Goal: Transaction & Acquisition: Purchase product/service

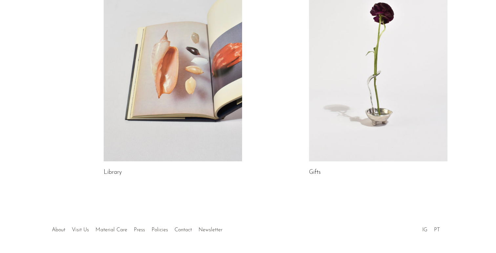
scroll to position [367, 0]
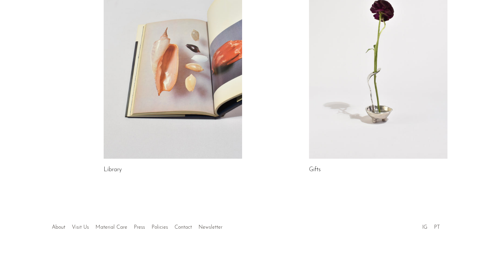
click at [174, 66] on link at bounding box center [173, 62] width 138 height 194
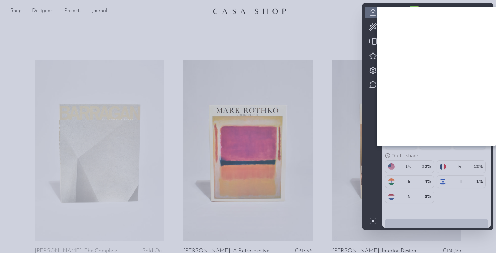
click at [338, 20] on div at bounding box center [248, 126] width 496 height 253
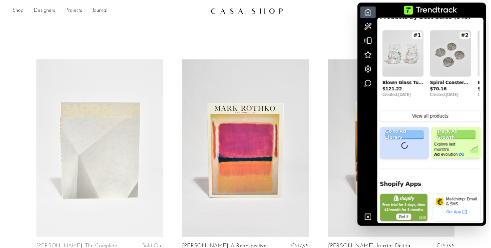
scroll to position [216, 0]
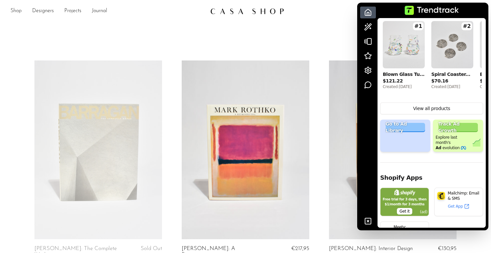
click at [16, 8] on link "Shop" at bounding box center [16, 11] width 11 height 9
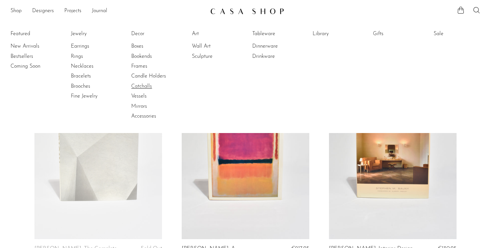
click at [143, 83] on link "Catchalls" at bounding box center [155, 86] width 49 height 7
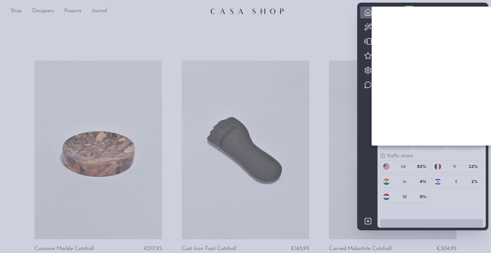
click at [330, 19] on div at bounding box center [245, 126] width 491 height 253
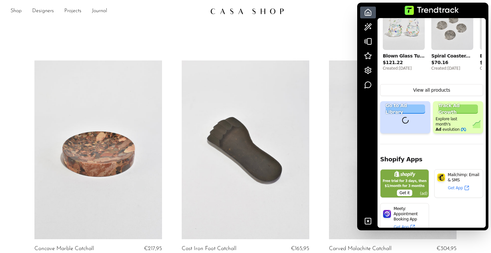
scroll to position [236, 0]
